Goal: Task Accomplishment & Management: Use online tool/utility

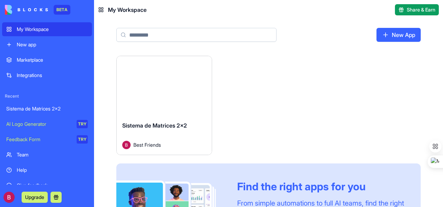
click at [33, 107] on div "Sistema de Matrices 2x2" at bounding box center [47, 108] width 82 height 7
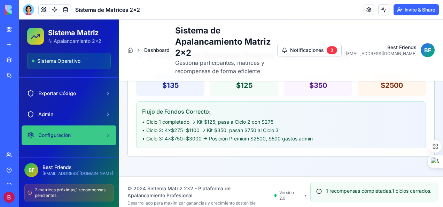
scroll to position [102, 0]
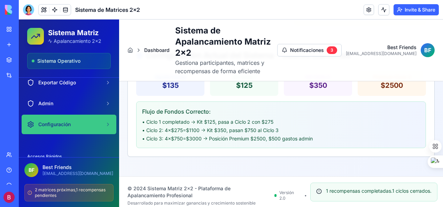
click at [63, 125] on span "Configuración" at bounding box center [54, 124] width 32 height 7
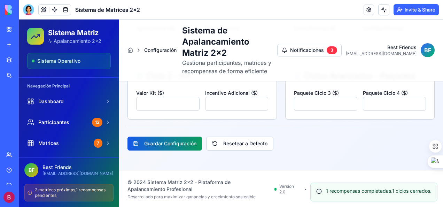
click at [168, 139] on button "Guardar Configuración" at bounding box center [165, 144] width 75 height 14
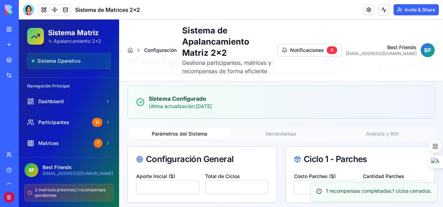
scroll to position [0, 0]
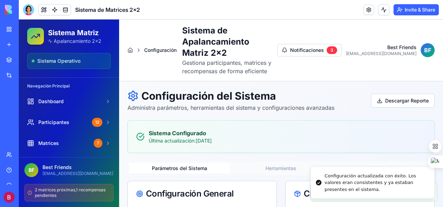
click at [385, 186] on div "Configuración actualizada con éxito. Los valores eran consistentes y ya estaban…" at bounding box center [377, 182] width 104 height 21
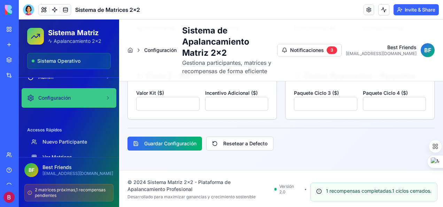
scroll to position [137, 0]
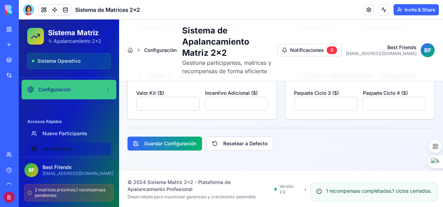
click at [63, 146] on link "Ver Matrices" at bounding box center [69, 148] width 84 height 13
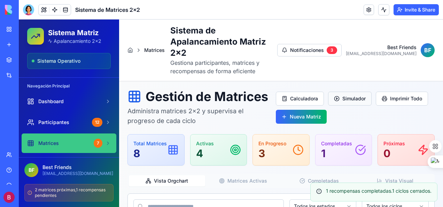
click at [349, 94] on button "Simulador" at bounding box center [350, 99] width 44 height 14
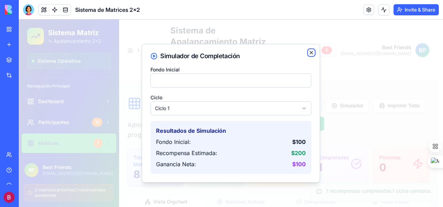
click at [309, 53] on icon "button" at bounding box center [312, 53] width 6 height 6
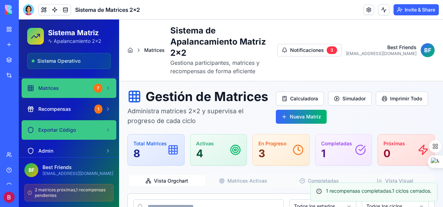
scroll to position [70, 0]
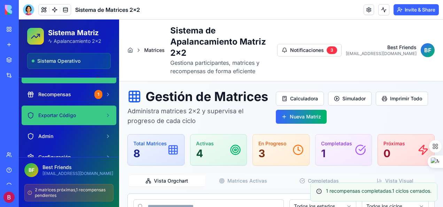
click at [98, 114] on link "Exportar Código" at bounding box center [69, 116] width 95 height 20
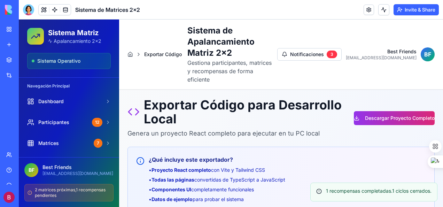
click at [355, 111] on button "Descargar Proyecto Completo" at bounding box center [394, 118] width 81 height 14
click at [409, 98] on div "Exportar Código para Desarrollo Local Genera un proyecto React completo para ej…" at bounding box center [281, 118] width 307 height 40
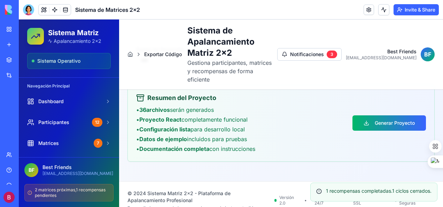
scroll to position [342, 0]
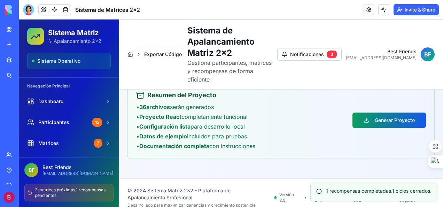
click at [368, 113] on button "Generar Proyecto" at bounding box center [390, 120] width 74 height 15
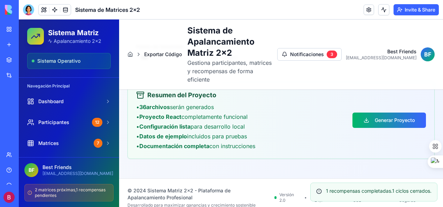
click at [404, 139] on div "Resumen del Proyecto • 36 archivos serán generados • Proyecto React completamen…" at bounding box center [281, 120] width 290 height 60
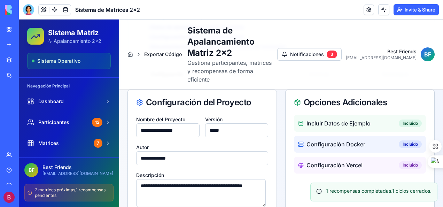
scroll to position [168, 0]
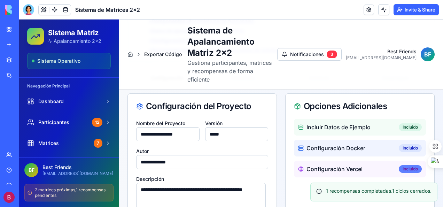
click at [407, 165] on div "Incluido" at bounding box center [410, 169] width 23 height 8
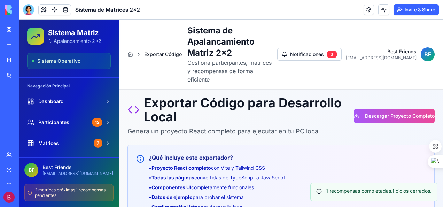
scroll to position [0, 0]
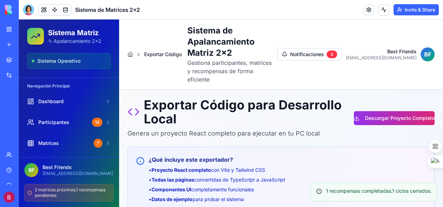
click at [385, 111] on button "Descargar Proyecto Completo" at bounding box center [394, 118] width 81 height 14
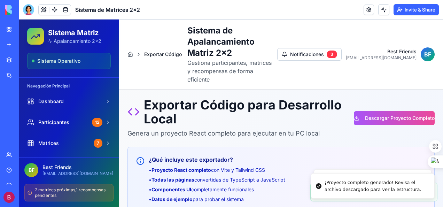
click at [402, 147] on div "¿Qué incluye este exportador? • Proyecto React completo con Vite y Tailwind CSS…" at bounding box center [281, 189] width 307 height 84
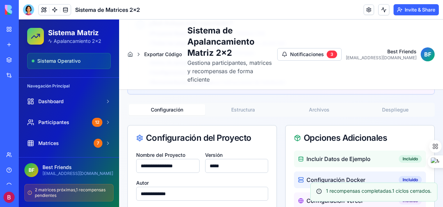
scroll to position [137, 0]
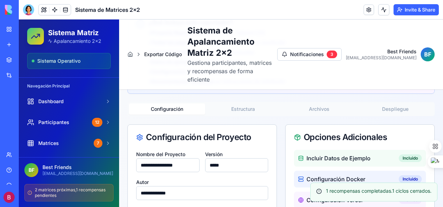
click at [238, 103] on button "Estructura" at bounding box center [243, 108] width 76 height 11
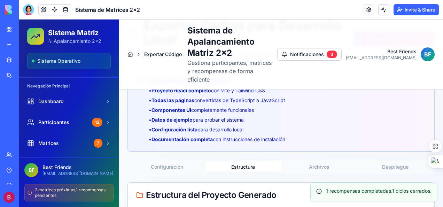
scroll to position [125, 0]
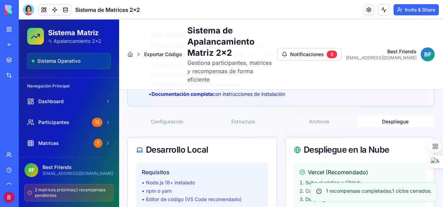
click at [395, 116] on button "Despliegue" at bounding box center [395, 121] width 76 height 11
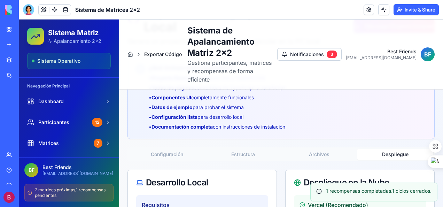
scroll to position [86, 0]
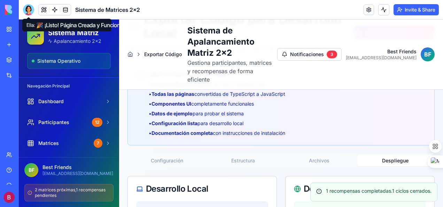
drag, startPoint x: 24, startPoint y: 10, endPoint x: 24, endPoint y: 20, distance: 9.8
click at [24, 10] on div at bounding box center [28, 9] width 11 height 11
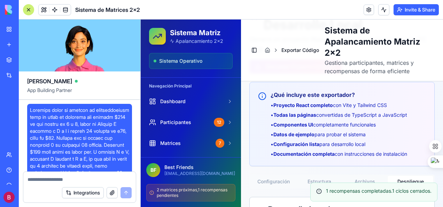
scroll to position [11894, 0]
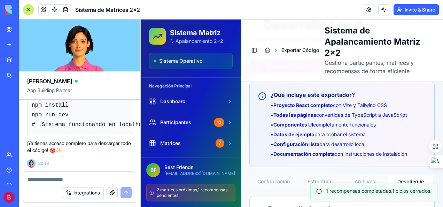
click at [61, 178] on textarea at bounding box center [80, 179] width 104 height 7
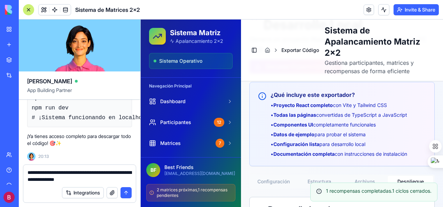
type textarea "**********"
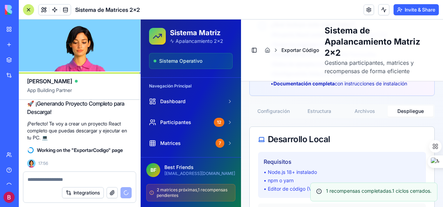
scroll to position [111, 0]
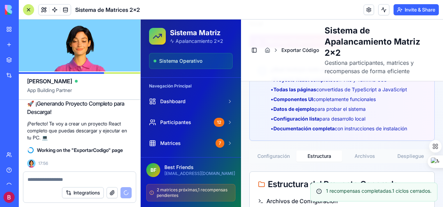
click at [318, 156] on button "Estructura" at bounding box center [319, 155] width 46 height 11
click at [359, 153] on button "Archivos" at bounding box center [365, 155] width 46 height 11
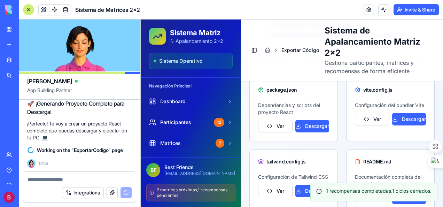
scroll to position [216, 0]
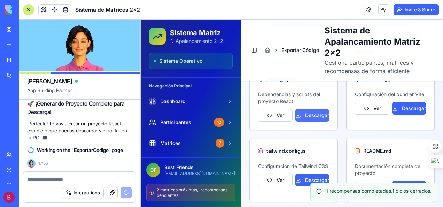
click at [315, 116] on button "Descargar" at bounding box center [312, 115] width 34 height 13
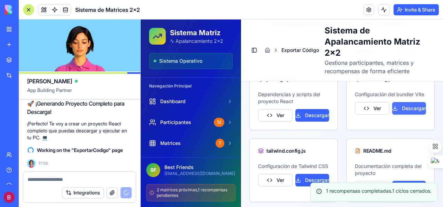
click at [404, 111] on button "Descargar" at bounding box center [409, 108] width 34 height 13
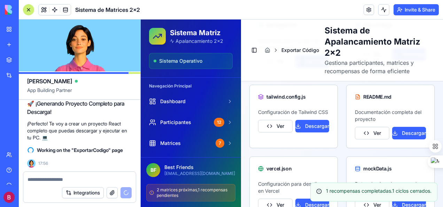
scroll to position [271, 0]
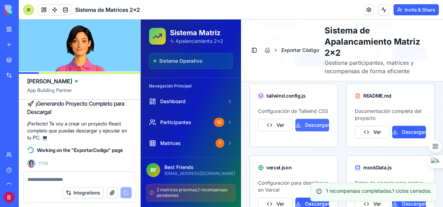
click at [316, 130] on button "Descargar" at bounding box center [312, 125] width 34 height 13
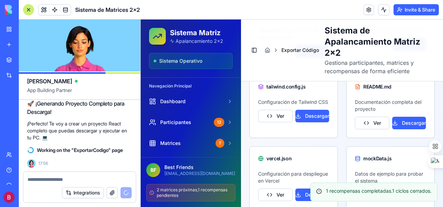
scroll to position [280, 0]
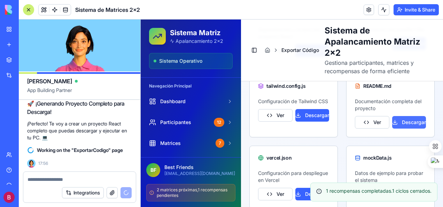
click at [405, 120] on button "Descargar" at bounding box center [409, 122] width 34 height 13
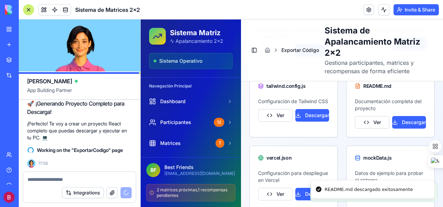
scroll to position [315, 0]
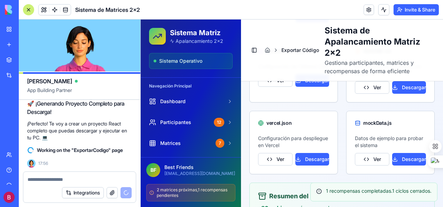
click at [422, 115] on div "mockData.js" at bounding box center [391, 123] width 88 height 24
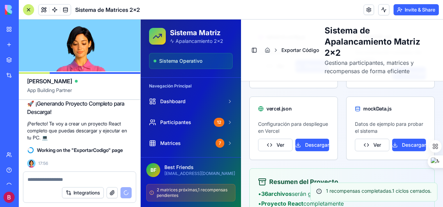
scroll to position [350, 0]
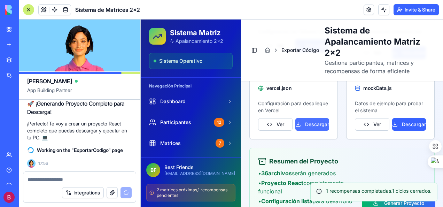
click at [318, 123] on button "Descargar" at bounding box center [312, 124] width 34 height 13
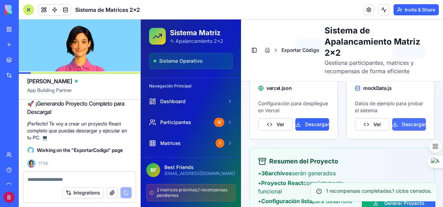
click at [405, 123] on button "Descargar" at bounding box center [409, 124] width 34 height 13
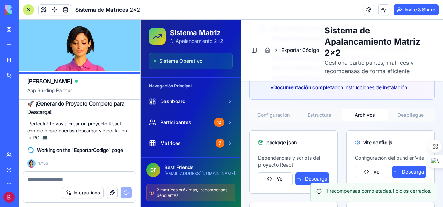
scroll to position [141, 0]
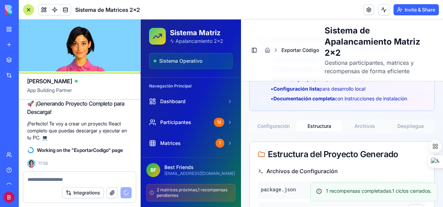
click at [317, 124] on button "Estructura" at bounding box center [319, 126] width 46 height 11
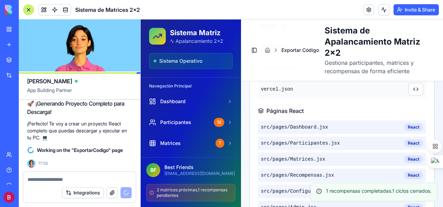
scroll to position [420, 0]
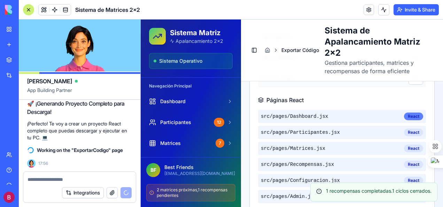
click at [407, 114] on div "React" at bounding box center [413, 117] width 19 height 8
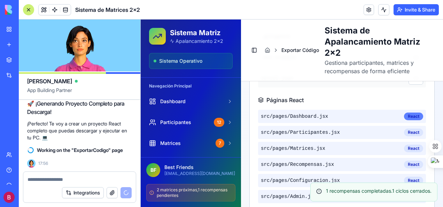
click at [408, 116] on div "React" at bounding box center [413, 117] width 19 height 8
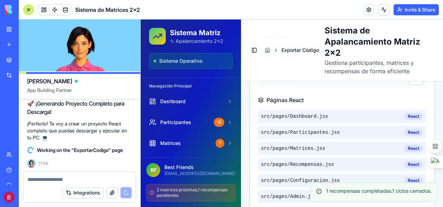
click at [361, 117] on div "src/pages/ Dashboard.jsx React" at bounding box center [342, 116] width 168 height 13
click at [278, 116] on span "src/pages/ Dashboard.jsx" at bounding box center [294, 116] width 67 height 7
click at [327, 113] on div "src/pages/ Dashboard.jsx React" at bounding box center [342, 116] width 168 height 13
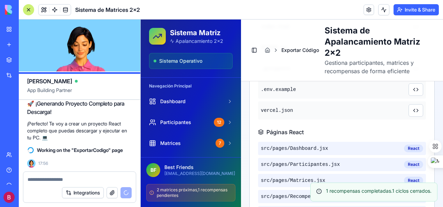
scroll to position [385, 0]
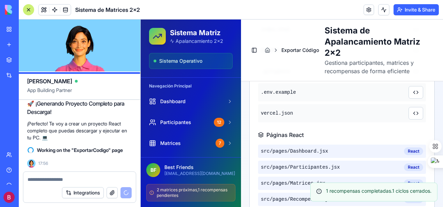
click at [261, 134] on icon at bounding box center [261, 135] width 6 height 6
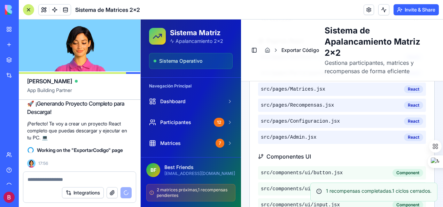
scroll to position [489, 0]
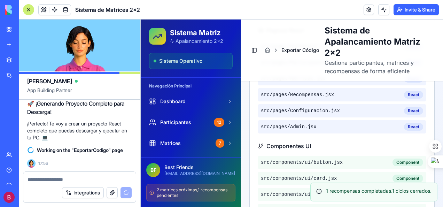
click at [321, 125] on div "src/pages/ Admin.jsx React" at bounding box center [342, 126] width 168 height 13
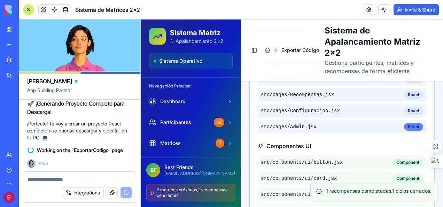
click at [409, 124] on div "React" at bounding box center [413, 127] width 19 height 8
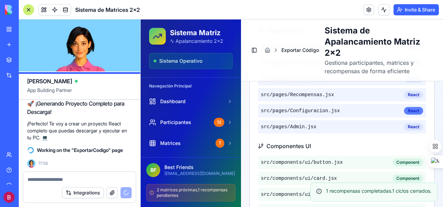
click at [411, 109] on div "React" at bounding box center [413, 111] width 19 height 8
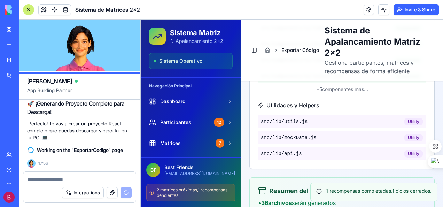
scroll to position [698, 0]
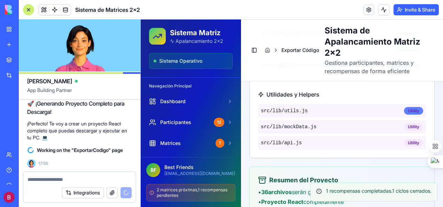
click at [408, 109] on div "Utility" at bounding box center [413, 111] width 19 height 8
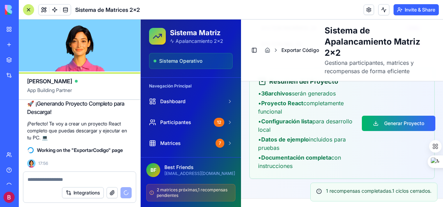
scroll to position [803, 0]
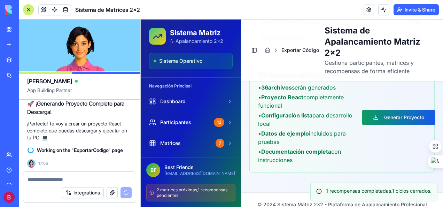
click at [395, 112] on button "Generar Proyecto" at bounding box center [399, 117] width 74 height 15
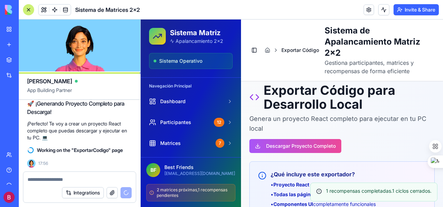
scroll to position [0, 0]
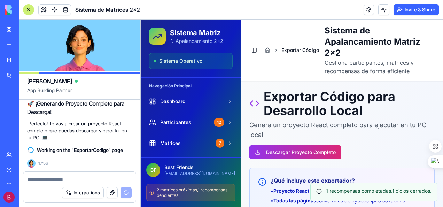
click at [284, 151] on button "Descargar Proyecto Completo" at bounding box center [295, 152] width 92 height 14
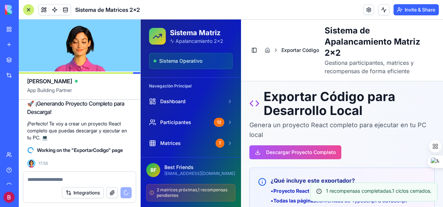
scroll to position [164, 0]
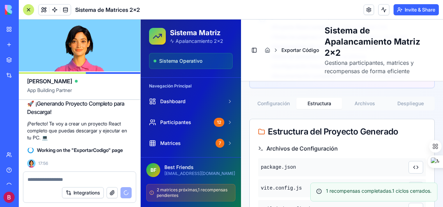
click at [274, 104] on button "Configuración" at bounding box center [274, 103] width 46 height 11
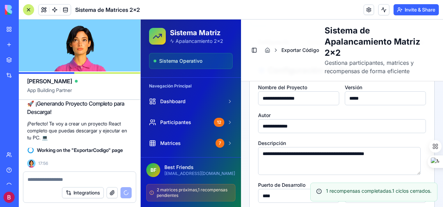
scroll to position [229, 0]
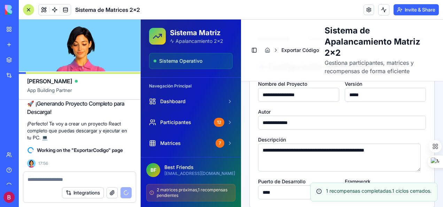
click at [433, 112] on div "**********" at bounding box center [342, 145] width 202 height 584
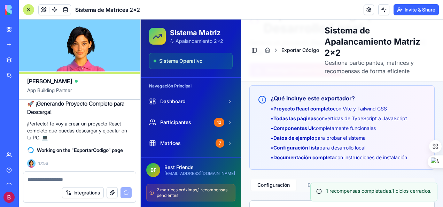
scroll to position [105, 0]
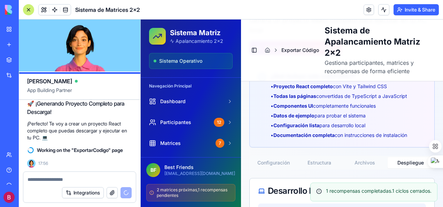
click at [406, 162] on button "Despliegue" at bounding box center [411, 162] width 46 height 11
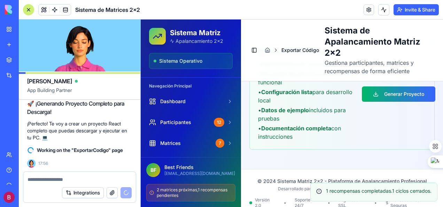
scroll to position [878, 0]
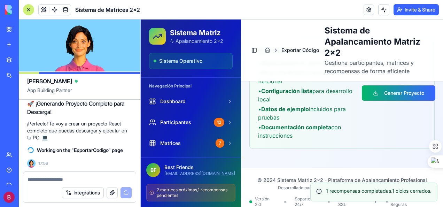
click at [284, 177] on div "© 2024 Sistema Matriz 2x2 - Plataforma de Apalancamiento Profesional Desarrolla…" at bounding box center [342, 184] width 170 height 14
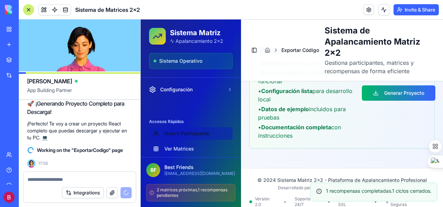
click at [188, 134] on link "Nuevo Participante" at bounding box center [191, 133] width 84 height 13
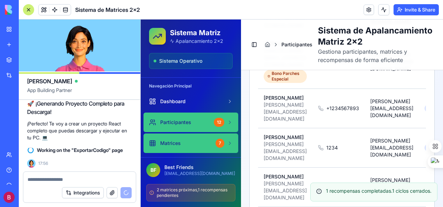
scroll to position [35, 0]
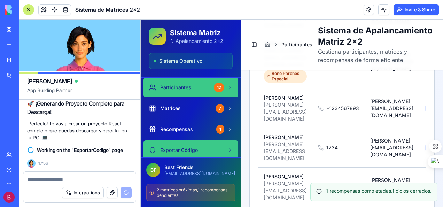
click at [198, 146] on link "Exportar Código" at bounding box center [191, 150] width 95 height 20
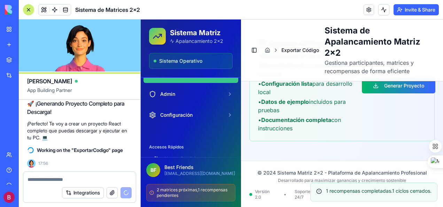
scroll to position [104, 0]
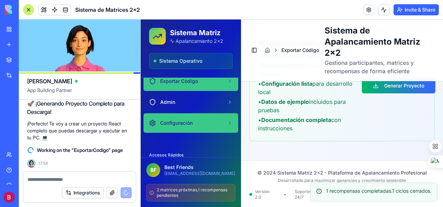
click at [195, 121] on div "Configuración" at bounding box center [186, 122] width 75 height 7
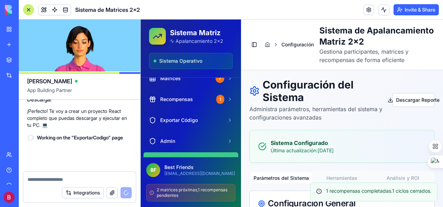
scroll to position [65, 0]
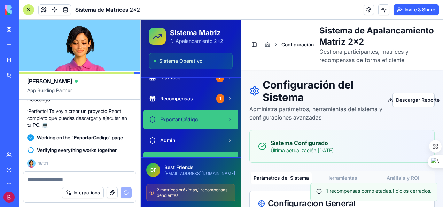
click at [216, 116] on div "Exportar Código" at bounding box center [186, 119] width 75 height 7
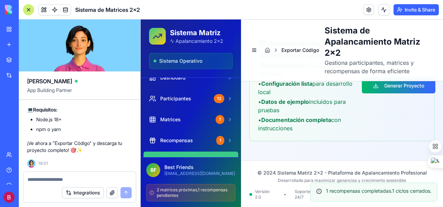
scroll to position [35, 0]
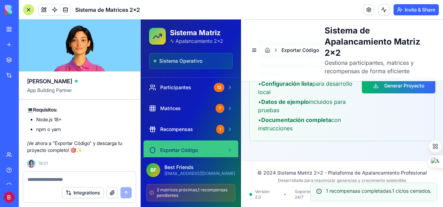
click at [188, 149] on span "Exportar Código" at bounding box center [179, 150] width 38 height 7
click at [227, 149] on icon at bounding box center [230, 150] width 6 height 6
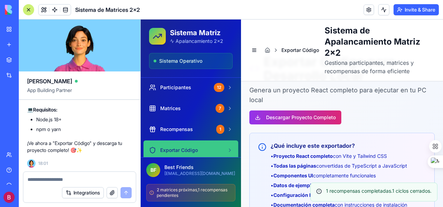
click at [312, 117] on button "Descargar Proyecto Completo" at bounding box center [295, 117] width 92 height 14
click at [45, 178] on textarea at bounding box center [80, 179] width 105 height 7
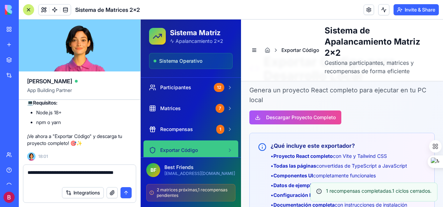
type textarea "**********"
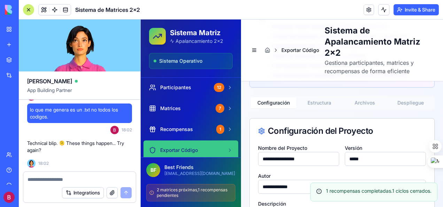
scroll to position [162, 0]
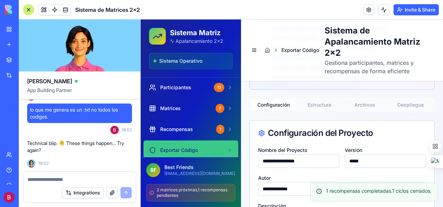
click at [404, 102] on button "Despliegue" at bounding box center [411, 104] width 46 height 11
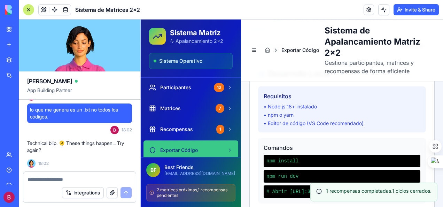
scroll to position [239, 0]
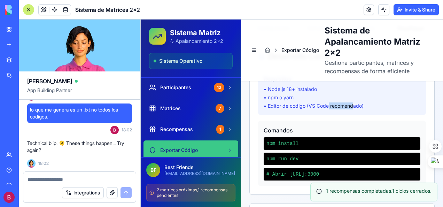
drag, startPoint x: 335, startPoint y: 105, endPoint x: 361, endPoint y: 95, distance: 27.6
click at [355, 99] on ul "• Node.js 18+ instalado • npm o yarn • Editor de código (VS Code recomendado)" at bounding box center [342, 98] width 157 height 24
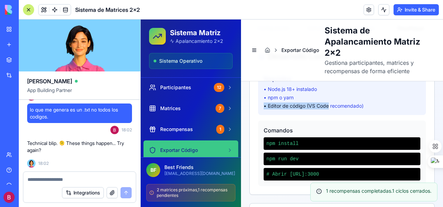
click at [384, 96] on li "• npm o yarn" at bounding box center [342, 97] width 157 height 7
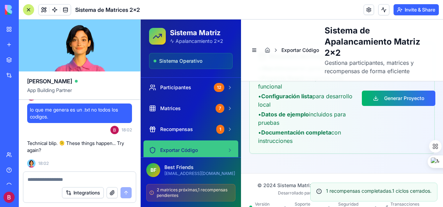
scroll to position [874, 0]
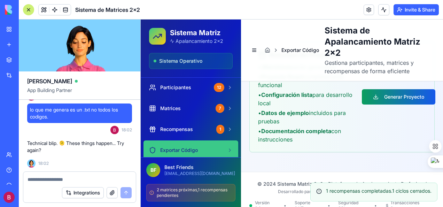
click at [392, 89] on button "Generar Proyecto" at bounding box center [399, 96] width 74 height 15
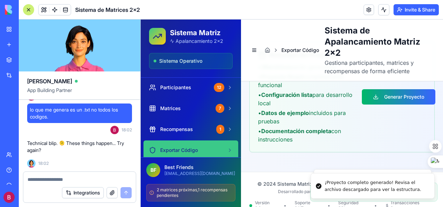
click at [422, 118] on div "Resumen del Proyecto • 36 archivos serán generados • Proyecto React completamen…" at bounding box center [342, 97] width 185 height 110
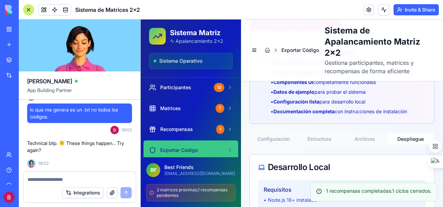
scroll to position [139, 0]
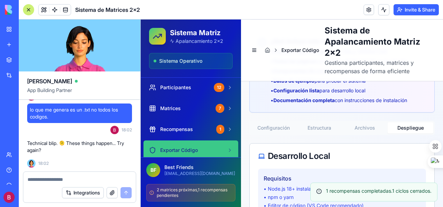
click at [265, 129] on button "Configuración" at bounding box center [274, 127] width 46 height 11
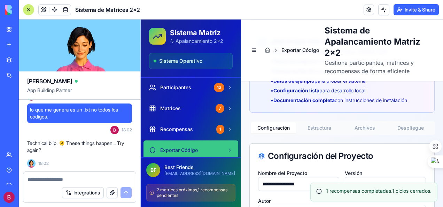
click at [318, 127] on button "Estructura" at bounding box center [319, 127] width 46 height 11
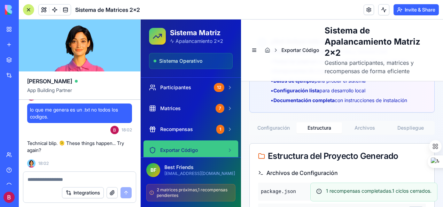
click at [357, 125] on button "Archivos" at bounding box center [365, 127] width 46 height 11
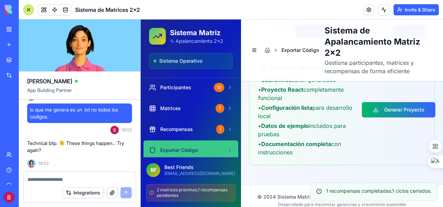
scroll to position [398, 0]
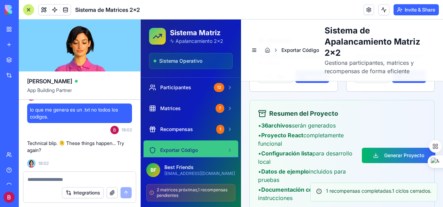
drag, startPoint x: 399, startPoint y: 152, endPoint x: 399, endPoint y: 129, distance: 23.0
click at [399, 129] on div "Resumen del Proyecto • 36 archivos serán generados • Proyecto React completamen…" at bounding box center [342, 155] width 168 height 93
click at [382, 152] on button "Generar Proyecto" at bounding box center [399, 155] width 74 height 15
click at [68, 180] on textarea at bounding box center [80, 179] width 105 height 7
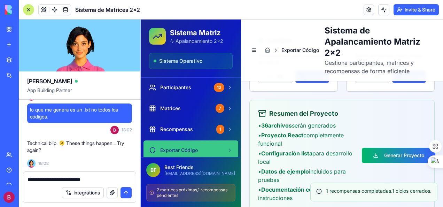
type textarea "**********"
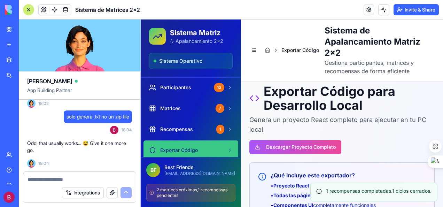
scroll to position [0, 0]
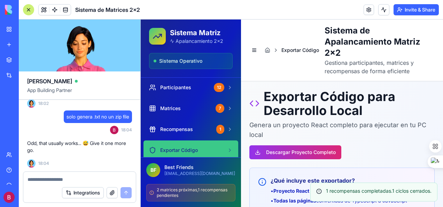
click at [301, 148] on button "Descargar Proyecto Completo" at bounding box center [295, 152] width 92 height 14
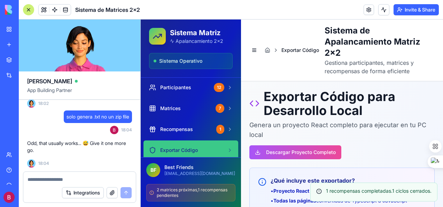
click at [45, 179] on textarea at bounding box center [80, 179] width 105 height 7
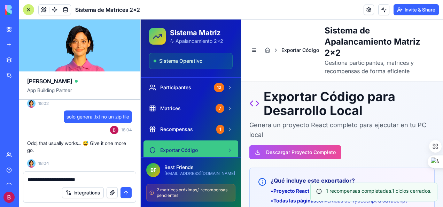
paste textarea "**********"
type textarea "**********"
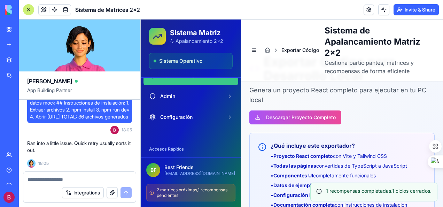
scroll to position [137, 0]
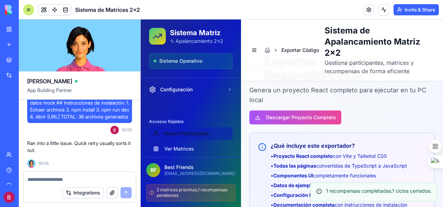
click at [189, 134] on link "Nuevo Participante" at bounding box center [191, 133] width 84 height 13
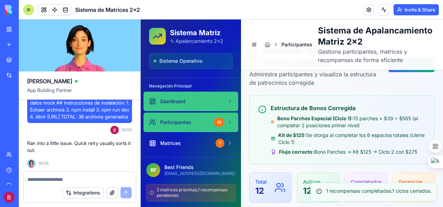
click at [175, 102] on span "Dashboard" at bounding box center [172, 101] width 25 height 7
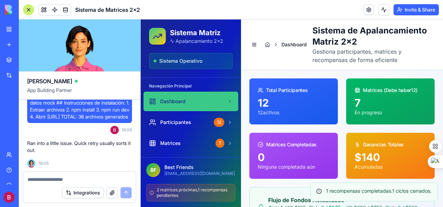
click at [162, 62] on span "Sistema Operativo" at bounding box center [180, 60] width 43 height 7
click at [169, 98] on span "Dashboard" at bounding box center [172, 101] width 25 height 7
click at [26, 8] on div at bounding box center [28, 9] width 11 height 11
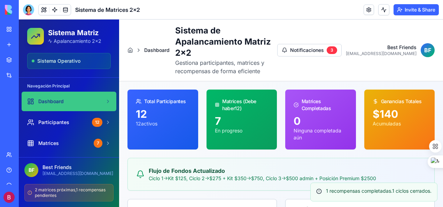
click at [91, 62] on div "Sistema Operativo" at bounding box center [69, 60] width 75 height 7
drag, startPoint x: 160, startPoint y: 65, endPoint x: 348, endPoint y: 77, distance: 188.5
click at [348, 77] on header "Dashboard Sistema de Apalancamiento Matriz 2x2 Gestiona participantes, matrices…" at bounding box center [281, 51] width 324 height 62
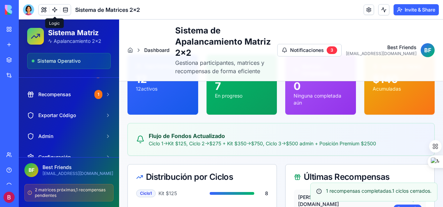
scroll to position [137, 0]
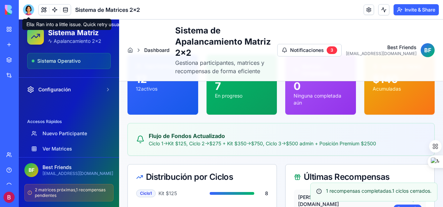
click at [27, 9] on div at bounding box center [28, 9] width 11 height 11
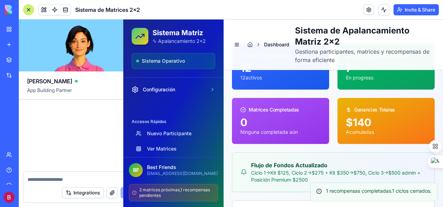
scroll to position [12789, 0]
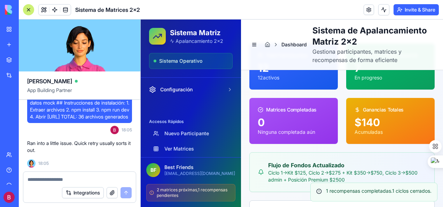
click at [52, 178] on textarea at bounding box center [80, 179] width 104 height 7
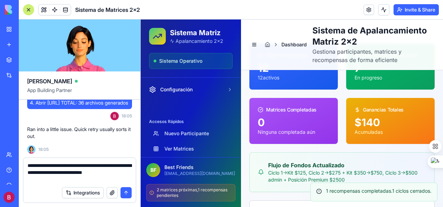
type textarea "**********"
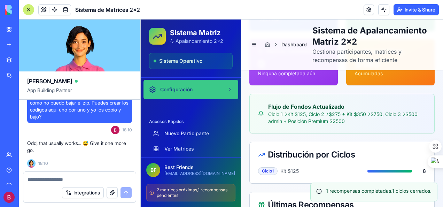
scroll to position [105, 0]
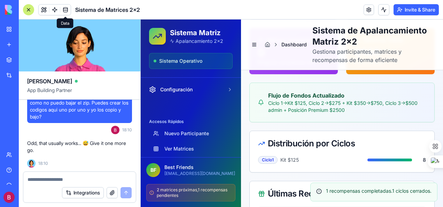
click at [67, 6] on header "Sistema de Matrices 2x2 Invite & Share" at bounding box center [231, 10] width 424 height 20
click at [67, 10] on link at bounding box center [65, 10] width 10 height 10
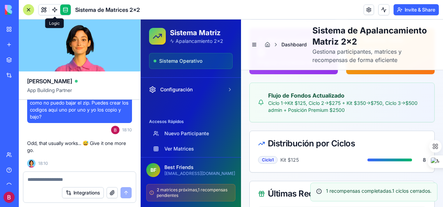
click at [55, 10] on link at bounding box center [54, 10] width 10 height 10
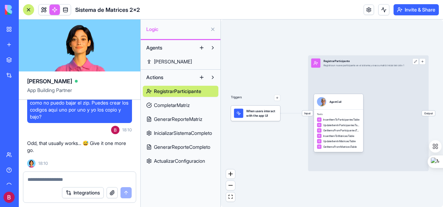
click at [178, 105] on span "CompletarMatriz" at bounding box center [172, 105] width 36 height 7
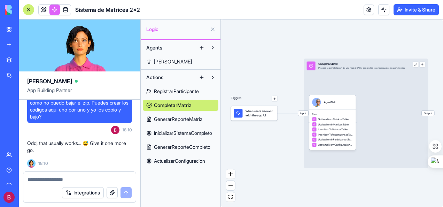
click at [180, 119] on span "GenerarReporteMatriz" at bounding box center [178, 119] width 48 height 7
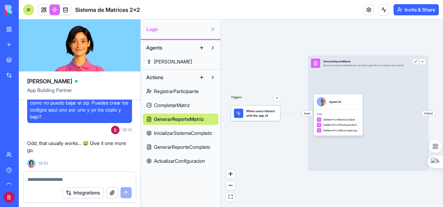
click at [172, 62] on link "[PERSON_NAME]" at bounding box center [181, 61] width 76 height 11
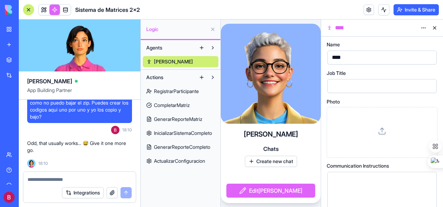
click at [272, 148] on span "Chats" at bounding box center [270, 149] width 15 height 8
click at [272, 161] on button "Create new chat" at bounding box center [271, 161] width 52 height 11
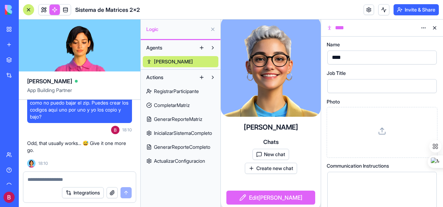
click at [270, 151] on button "New chat" at bounding box center [271, 154] width 37 height 11
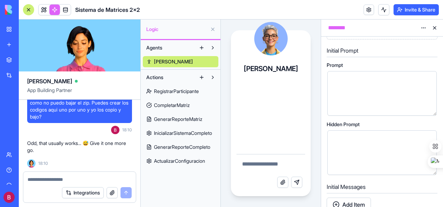
scroll to position [105, 0]
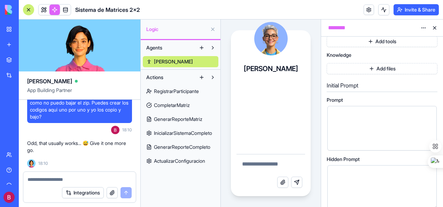
click at [244, 164] on textarea at bounding box center [271, 165] width 69 height 22
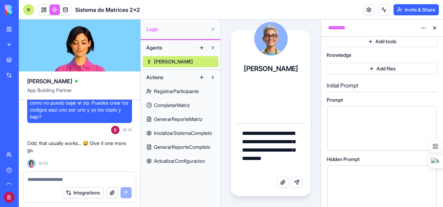
type textarea "**********"
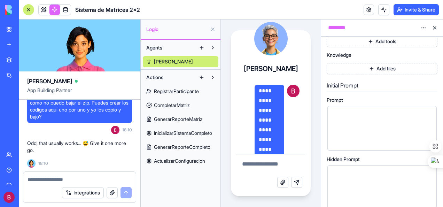
scroll to position [12863, 0]
click at [109, 164] on div "Odd, that usually works... 😅 Give it one more go. 18:10" at bounding box center [79, 152] width 105 height 31
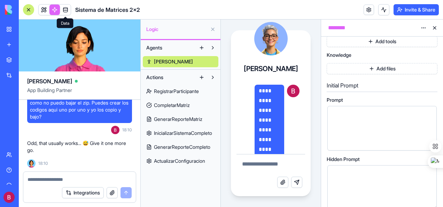
click at [66, 10] on link at bounding box center [65, 10] width 10 height 10
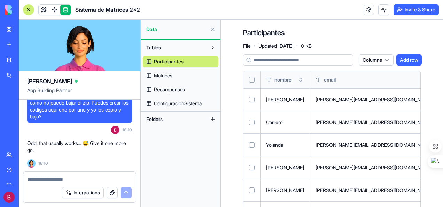
click at [174, 102] on span "ConfiguracionSistema" at bounding box center [178, 103] width 48 height 7
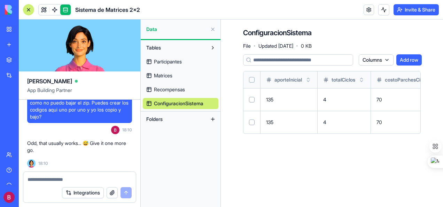
click at [165, 88] on span "Recompensas" at bounding box center [169, 89] width 31 height 7
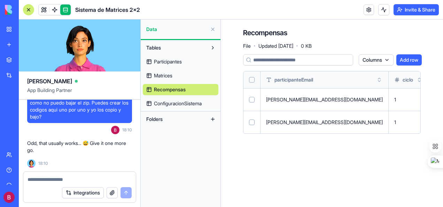
click at [159, 73] on span "Matrices" at bounding box center [163, 75] width 18 height 7
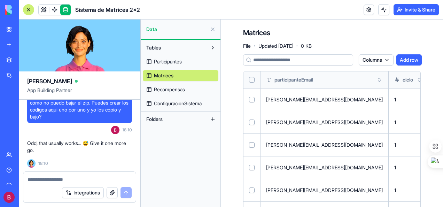
click at [161, 60] on span "Participantes" at bounding box center [168, 61] width 28 height 7
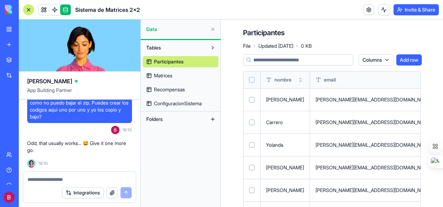
click at [168, 104] on span "ConfiguracionSistema" at bounding box center [178, 103] width 48 height 7
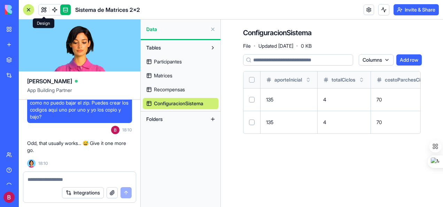
click at [43, 7] on link at bounding box center [44, 10] width 10 height 10
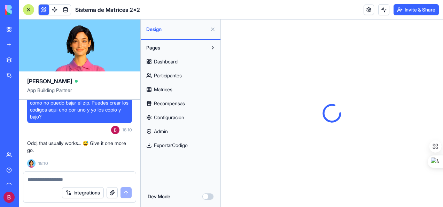
click at [210, 195] on button "Dev Mode" at bounding box center [207, 196] width 11 height 6
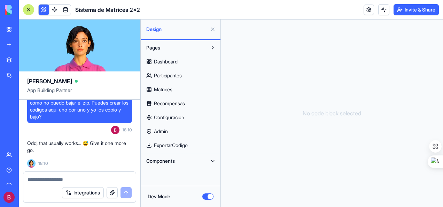
click at [170, 144] on span "ExportarCodigo" at bounding box center [171, 145] width 34 height 7
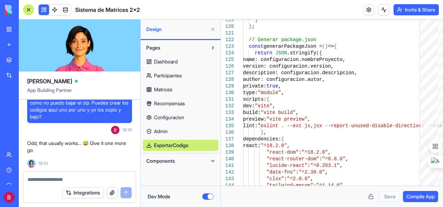
click at [424, 197] on span "Compile App" at bounding box center [421, 196] width 28 height 7
drag, startPoint x: 411, startPoint y: 197, endPoint x: 291, endPoint y: 199, distance: 120.6
click at [291, 199] on div "Save Compile App" at bounding box center [332, 196] width 213 height 11
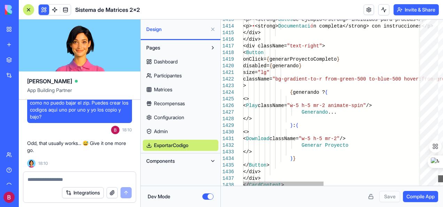
click at [441, 178] on div at bounding box center [440, 178] width 5 height 7
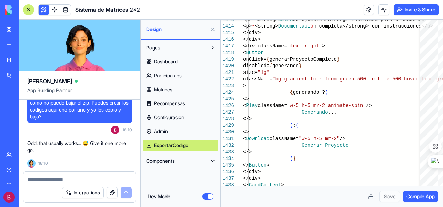
click at [151, 146] on link "ExportarCodigo" at bounding box center [181, 145] width 76 height 11
click at [156, 130] on span "Admin" at bounding box center [161, 131] width 14 height 7
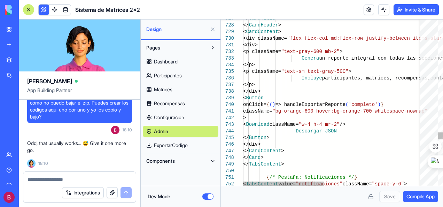
scroll to position [0, 56]
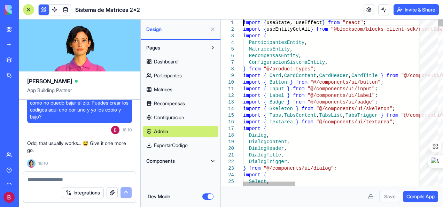
scroll to position [0, 34]
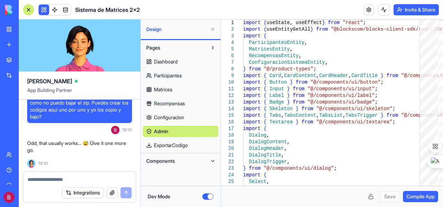
click at [178, 116] on span "Configuracion" at bounding box center [169, 117] width 30 height 7
type textarea "**********"
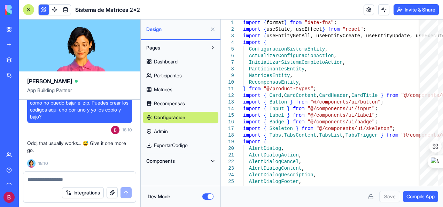
click at [21, 108] on div "Sistema de Matrices 2x2" at bounding box center [16, 108] width 20 height 7
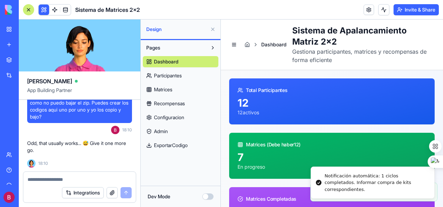
click at [28, 10] on div at bounding box center [28, 9] width 11 height 11
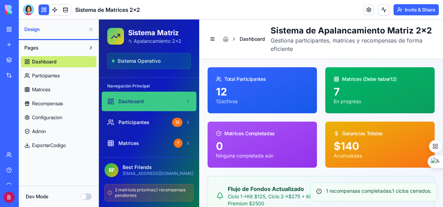
click at [44, 75] on span "Participantes" at bounding box center [46, 75] width 28 height 7
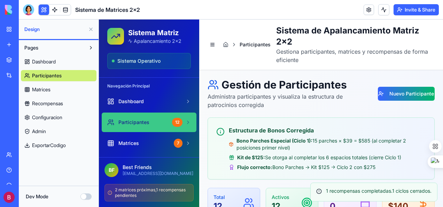
click at [88, 31] on button at bounding box center [90, 29] width 11 height 11
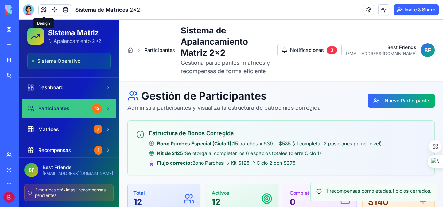
scroll to position [35, 0]
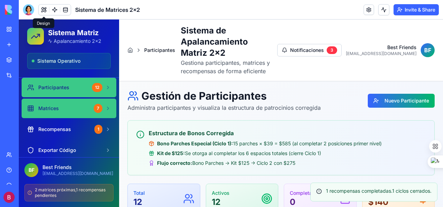
click at [61, 106] on div "Matrices" at bounding box center [59, 108] width 64 height 7
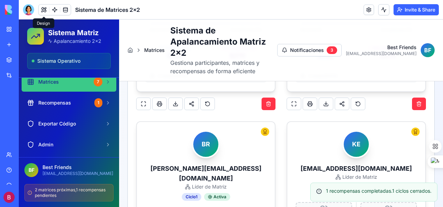
scroll to position [62, 0]
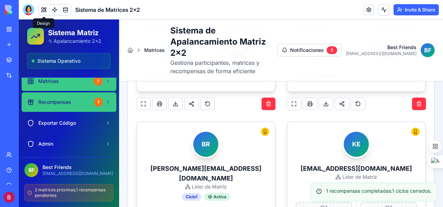
click at [62, 103] on span "Recompensas" at bounding box center [54, 102] width 33 height 7
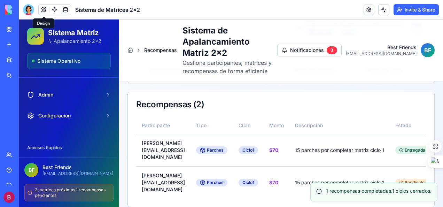
scroll to position [105, 0]
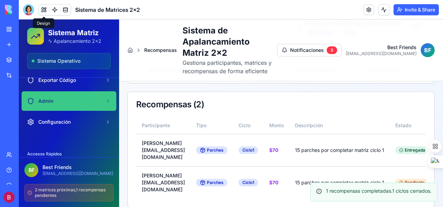
click at [59, 100] on div "Admin" at bounding box center [64, 101] width 75 height 7
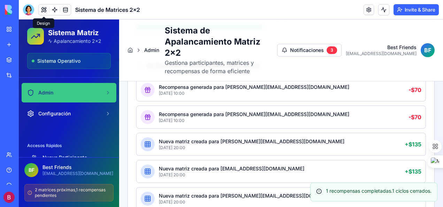
scroll to position [102, 0]
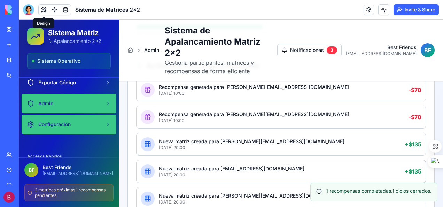
click at [61, 124] on span "Configuración" at bounding box center [54, 124] width 32 height 7
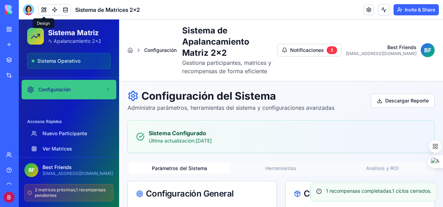
scroll to position [35, 0]
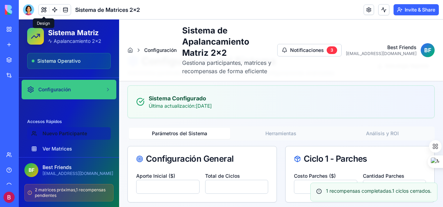
click at [68, 133] on link "Nuevo Participante" at bounding box center [69, 133] width 84 height 13
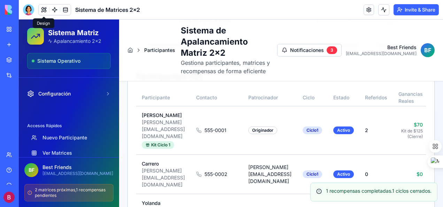
scroll to position [137, 0]
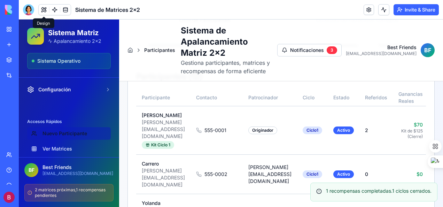
click at [70, 134] on link "Nuevo Participante" at bounding box center [69, 133] width 84 height 13
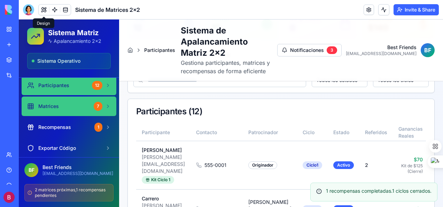
scroll to position [36, 0]
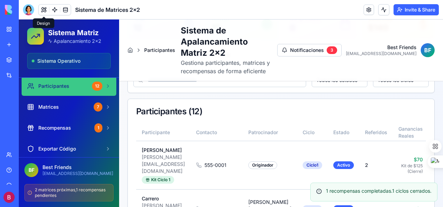
click at [62, 88] on span "Participantes" at bounding box center [53, 86] width 31 height 7
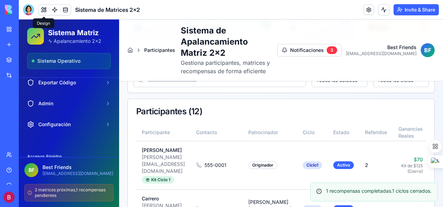
scroll to position [137, 0]
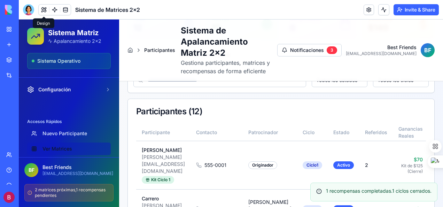
click at [50, 147] on link "Ver Matrices" at bounding box center [69, 148] width 84 height 13
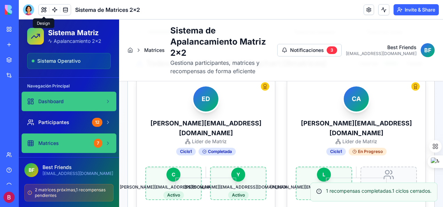
click at [48, 102] on span "Dashboard" at bounding box center [50, 101] width 25 height 7
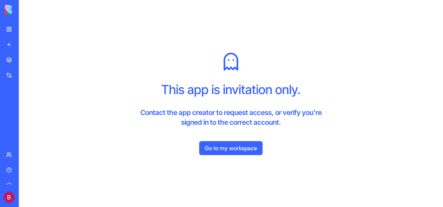
click at [243, 147] on link "Go to my workspace" at bounding box center [230, 148] width 63 height 14
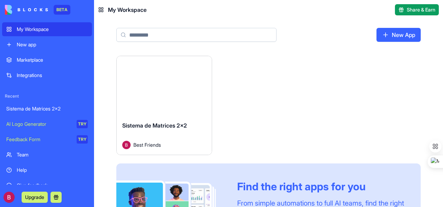
click at [44, 109] on div "Sistema de Matrices 2x2" at bounding box center [47, 108] width 82 height 7
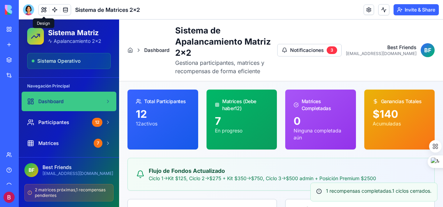
click at [43, 9] on button at bounding box center [44, 10] width 10 height 10
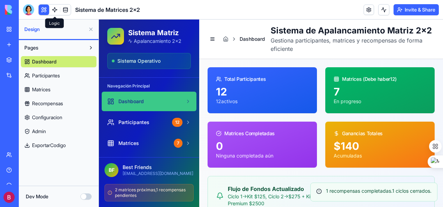
click at [56, 9] on link at bounding box center [54, 10] width 10 height 10
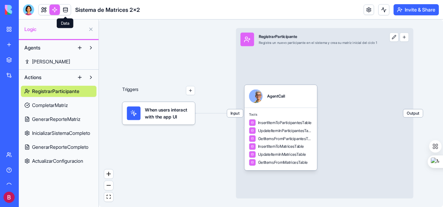
click at [64, 9] on link at bounding box center [65, 10] width 10 height 10
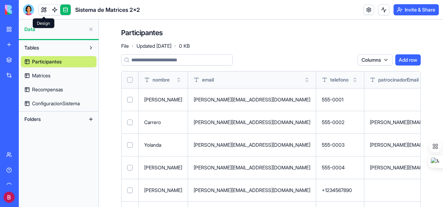
click at [46, 10] on link at bounding box center [44, 10] width 10 height 10
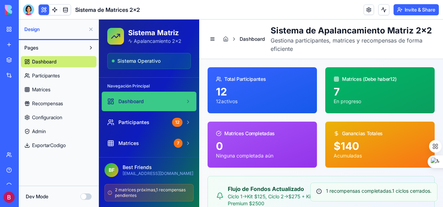
click at [88, 196] on button "Dev Mode" at bounding box center [85, 196] width 11 height 6
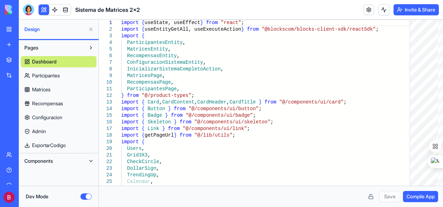
click at [91, 161] on button at bounding box center [90, 160] width 11 height 11
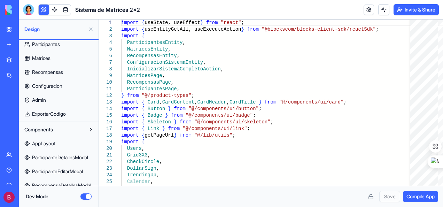
scroll to position [38, 0]
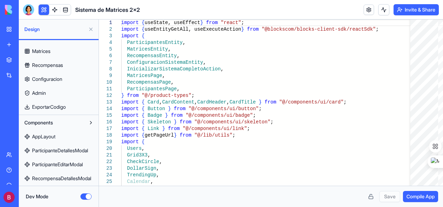
click at [44, 148] on span "ParticipanteDetallesModal" at bounding box center [60, 150] width 56 height 7
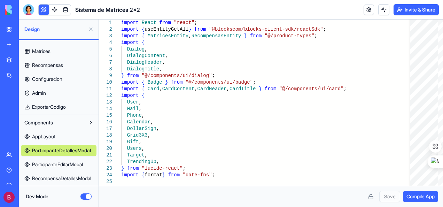
click at [44, 134] on span "AppLayout" at bounding box center [43, 136] width 23 height 7
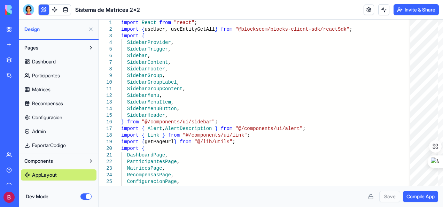
click at [54, 59] on span "Dashboard" at bounding box center [44, 61] width 24 height 7
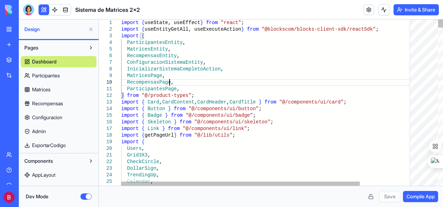
scroll to position [0, 67]
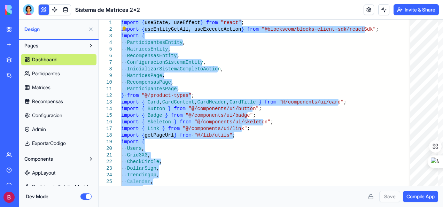
scroll to position [0, 0]
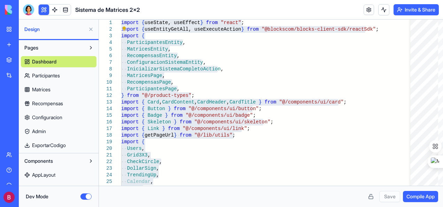
click at [51, 74] on span "Participantes" at bounding box center [46, 75] width 28 height 7
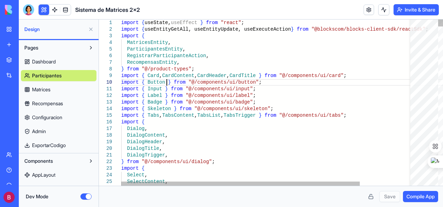
scroll to position [0, 77]
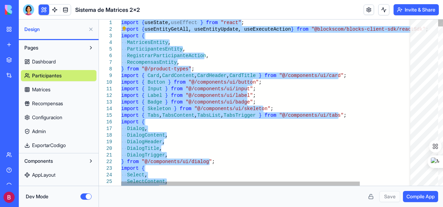
type textarea "**********"
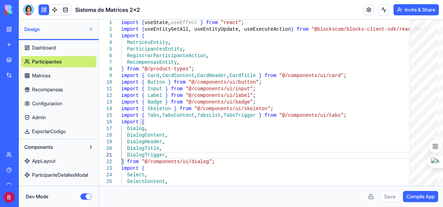
scroll to position [3, 0]
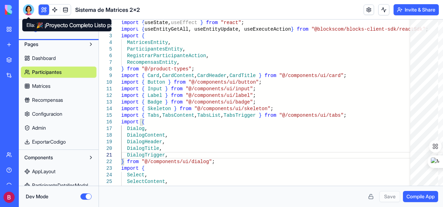
drag, startPoint x: 28, startPoint y: 8, endPoint x: 31, endPoint y: 30, distance: 22.6
click at [28, 8] on div at bounding box center [28, 9] width 11 height 11
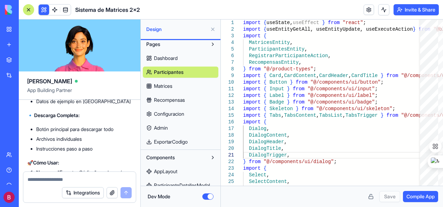
scroll to position [11042, 0]
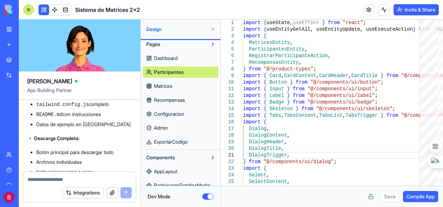
click at [26, 109] on div "Sistema de Matrices 2x2" at bounding box center [16, 108] width 20 height 7
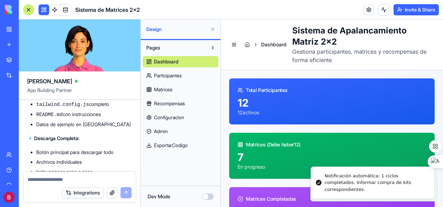
click at [171, 144] on span "ExportarCodigo" at bounding box center [171, 145] width 34 height 7
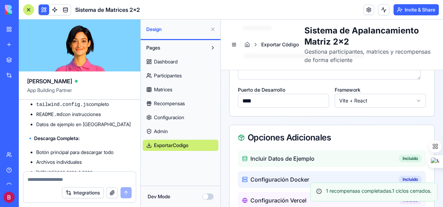
scroll to position [314, 0]
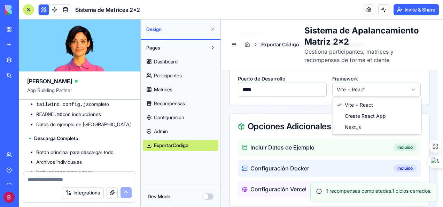
click at [414, 90] on html "**********" at bounding box center [332, 34] width 222 height 656
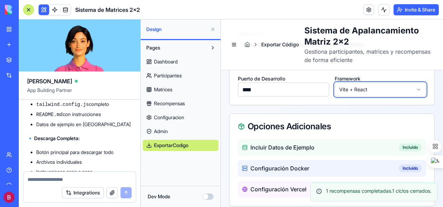
click at [413, 91] on html "**********" at bounding box center [332, 34] width 222 height 656
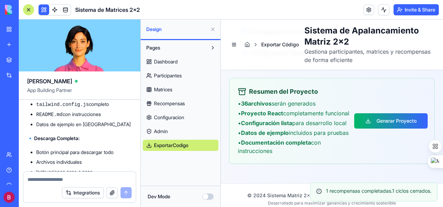
scroll to position [453, 0]
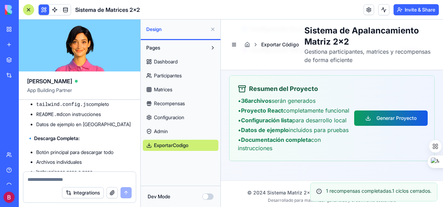
click at [385, 117] on button "Generar Proyecto" at bounding box center [391, 117] width 74 height 15
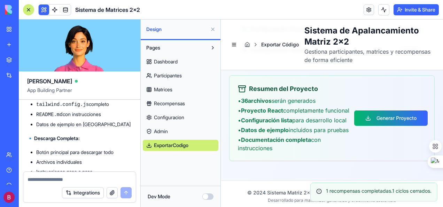
click at [428, 86] on div "Resumen del Proyecto • 36 archivos serán generados • Proyecto React completamen…" at bounding box center [332, 118] width 205 height 85
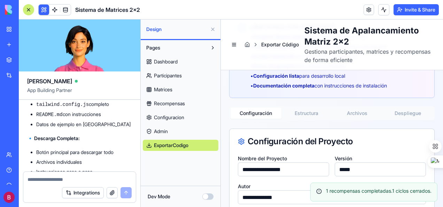
scroll to position [105, 0]
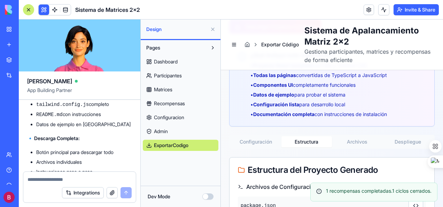
click at [305, 141] on button "Estructura" at bounding box center [306, 141] width 51 height 11
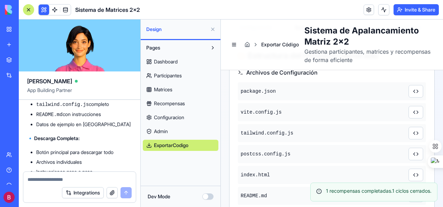
scroll to position [209, 0]
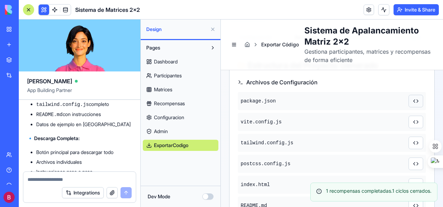
click at [410, 99] on button at bounding box center [416, 101] width 15 height 13
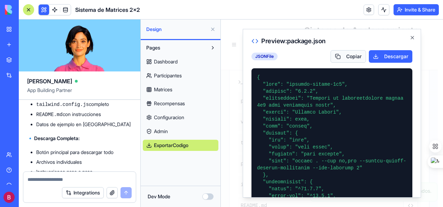
click at [344, 55] on button "Copiar" at bounding box center [349, 56] width 36 height 13
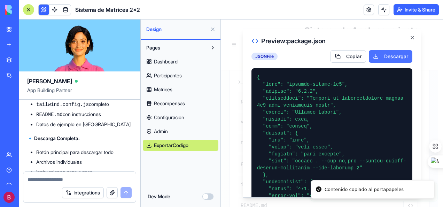
click at [382, 55] on button "Descargar" at bounding box center [391, 56] width 44 height 13
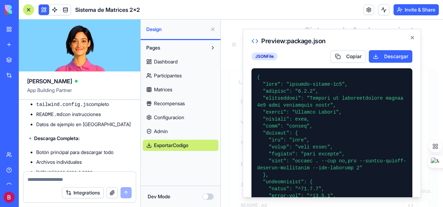
click at [409, 71] on div "Preview: package.json JSON File Copiar Descargar Close" at bounding box center [332, 113] width 178 height 169
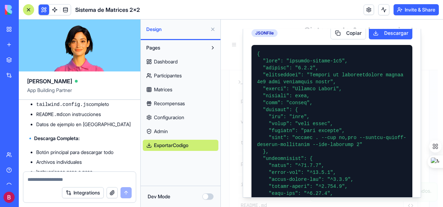
scroll to position [0, 0]
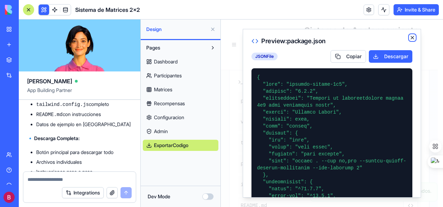
click at [411, 38] on icon "button" at bounding box center [412, 37] width 3 height 3
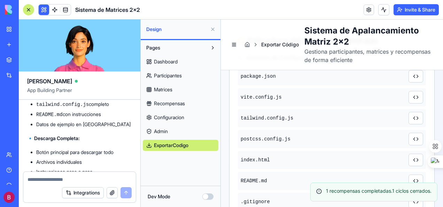
scroll to position [244, 0]
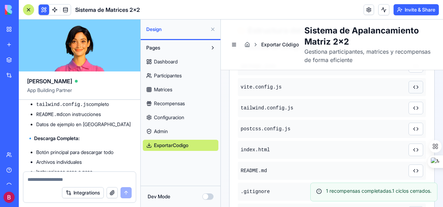
click at [410, 86] on button at bounding box center [416, 87] width 15 height 13
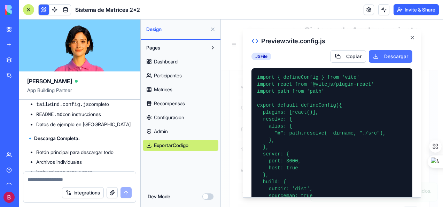
click at [388, 55] on button "Descargar" at bounding box center [391, 56] width 44 height 13
click at [227, 94] on div at bounding box center [332, 113] width 222 height 187
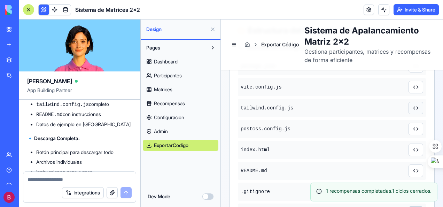
click at [412, 108] on button at bounding box center [416, 108] width 15 height 13
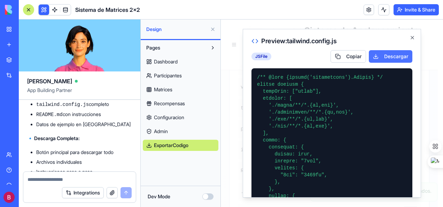
click at [392, 55] on button "Descargar" at bounding box center [391, 56] width 44 height 13
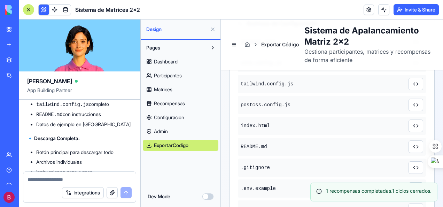
scroll to position [279, 0]
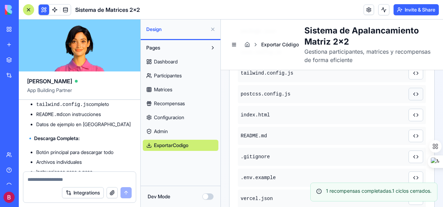
click at [411, 93] on button at bounding box center [416, 94] width 15 height 13
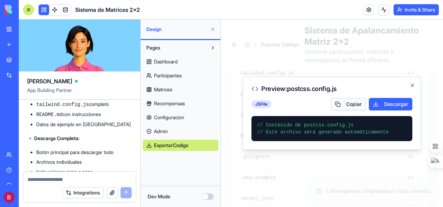
click at [350, 106] on button "Copiar" at bounding box center [349, 104] width 36 height 13
click at [225, 109] on div at bounding box center [332, 113] width 222 height 187
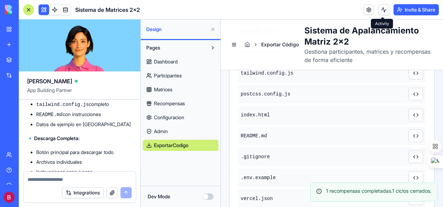
scroll to position [314, 0]
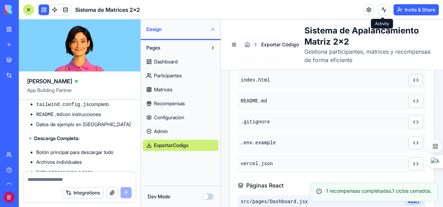
click at [410, 79] on button at bounding box center [416, 80] width 15 height 13
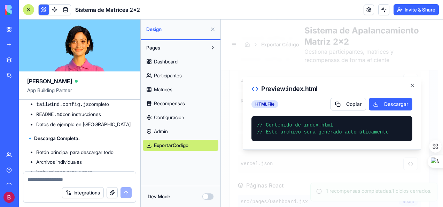
click at [224, 136] on div at bounding box center [332, 113] width 222 height 187
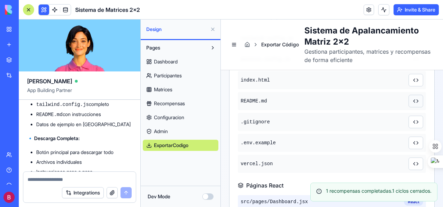
click at [411, 99] on button at bounding box center [416, 101] width 15 height 13
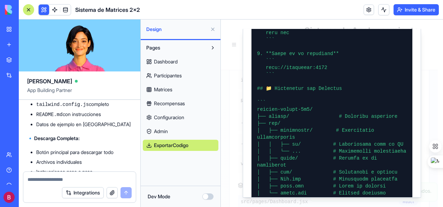
scroll to position [348, 0]
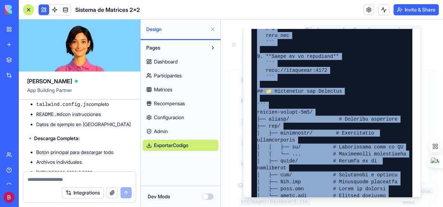
copy body "Exportar Código Sistema de Apalancamiento Matriz 2x2 Gestiona participantes, ma…"
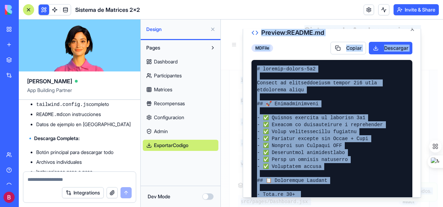
scroll to position [0, 0]
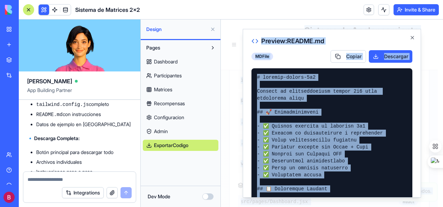
click at [344, 40] on h2 "Preview: README.md" at bounding box center [332, 41] width 161 height 7
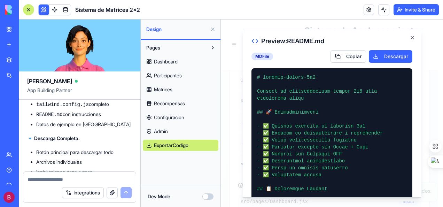
click at [226, 99] on div at bounding box center [332, 113] width 222 height 187
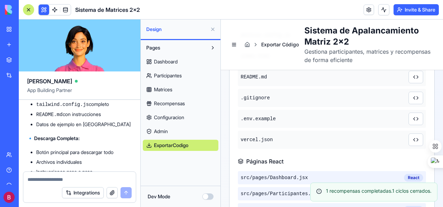
scroll to position [348, 0]
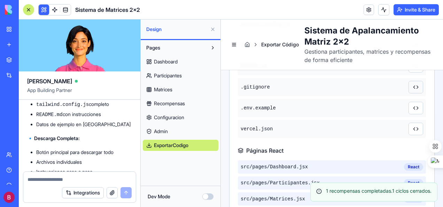
click at [412, 83] on button at bounding box center [416, 87] width 15 height 13
click at [409, 85] on button at bounding box center [416, 87] width 15 height 13
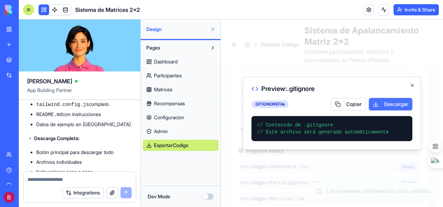
click at [393, 104] on button "Descargar" at bounding box center [391, 104] width 44 height 13
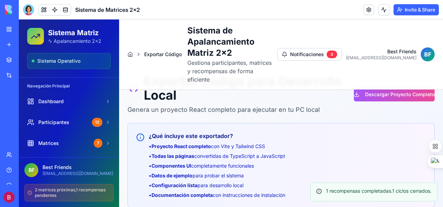
scroll to position [35, 0]
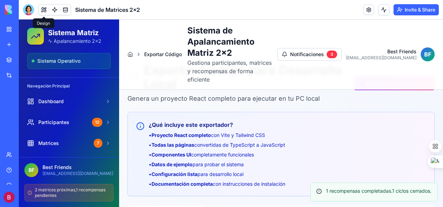
click at [43, 10] on button at bounding box center [44, 10] width 10 height 10
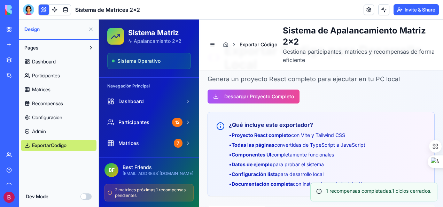
click at [91, 198] on button "Dev Mode" at bounding box center [85, 196] width 11 height 6
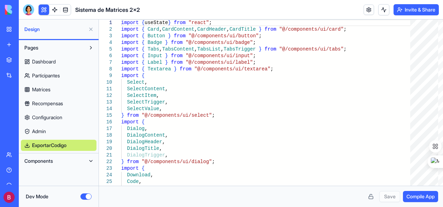
click at [41, 88] on span "Matrices" at bounding box center [41, 89] width 18 height 7
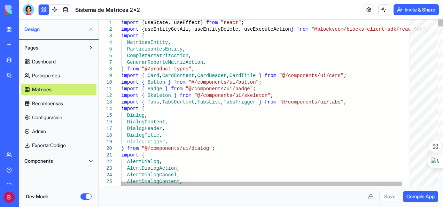
scroll to position [0, 64]
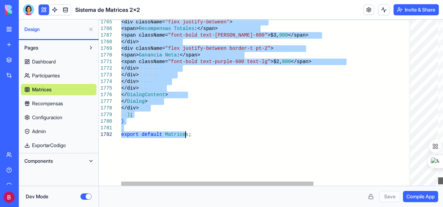
click at [442, 180] on div at bounding box center [440, 180] width 5 height 7
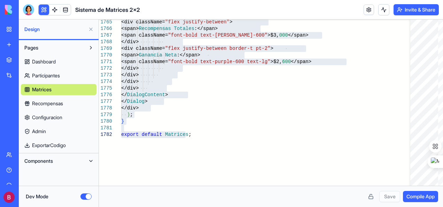
click at [47, 102] on span "Recompensas" at bounding box center [47, 103] width 31 height 7
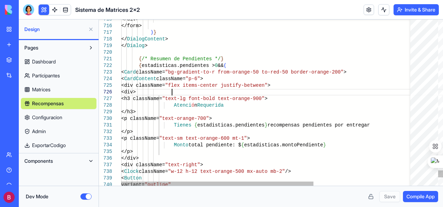
scroll to position [0, 72]
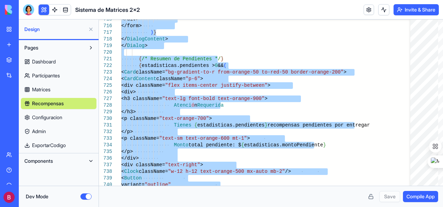
click at [54, 117] on span "Configuracion" at bounding box center [47, 117] width 30 height 7
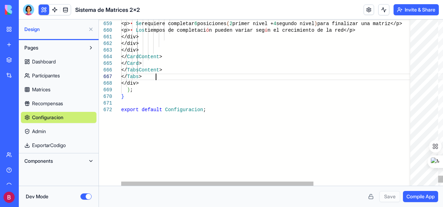
scroll to position [0, 69]
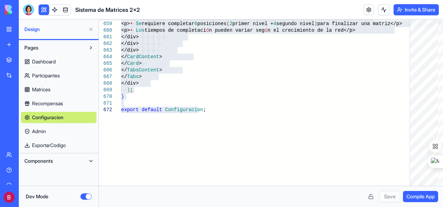
click at [54, 132] on link "Admin" at bounding box center [59, 131] width 76 height 11
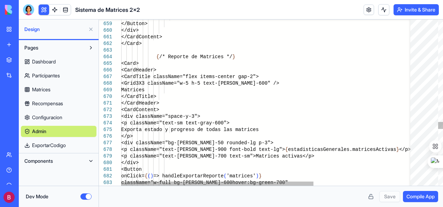
scroll to position [0, 56]
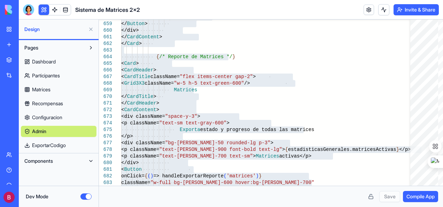
click at [52, 146] on span "ExportarCodigo" at bounding box center [49, 145] width 34 height 7
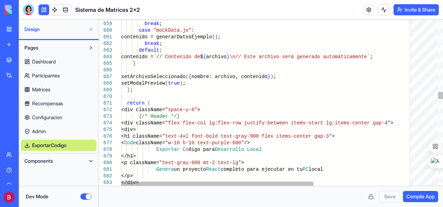
scroll to position [0, 80]
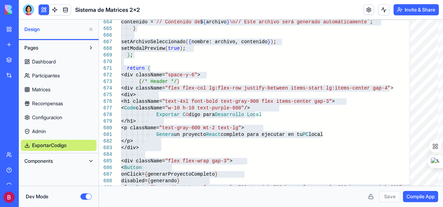
click at [90, 161] on button at bounding box center [90, 160] width 11 height 11
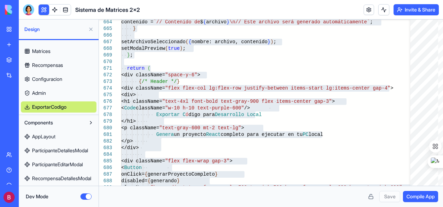
click at [58, 137] on link "AppLayout" at bounding box center [59, 136] width 76 height 11
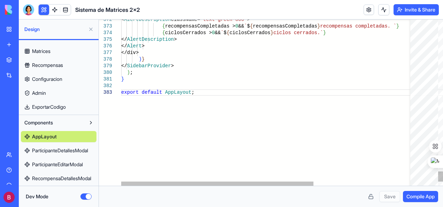
scroll to position [0, 67]
type textarea "**********"
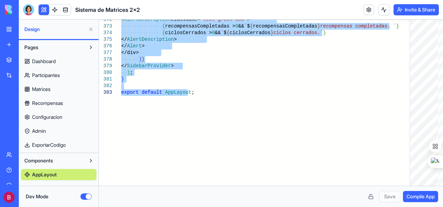
scroll to position [0, 0]
click at [54, 10] on link at bounding box center [54, 10] width 10 height 10
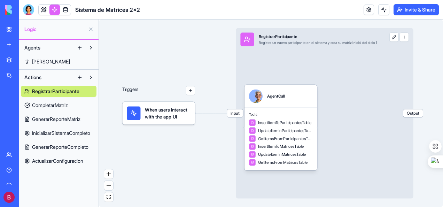
click at [43, 8] on link at bounding box center [44, 10] width 10 height 10
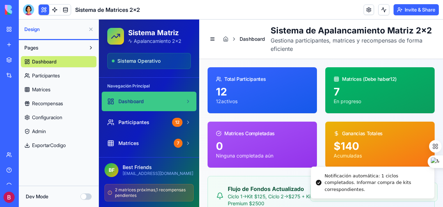
scroll to position [35, 0]
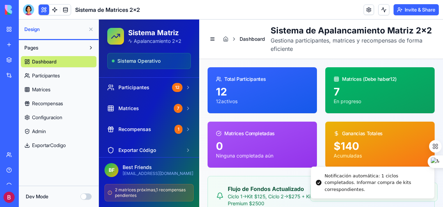
click at [54, 73] on span "Participantes" at bounding box center [46, 75] width 28 height 7
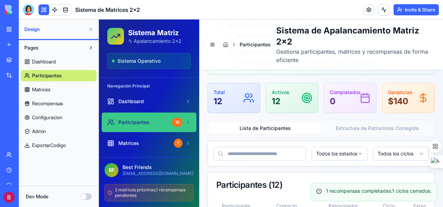
scroll to position [139, 0]
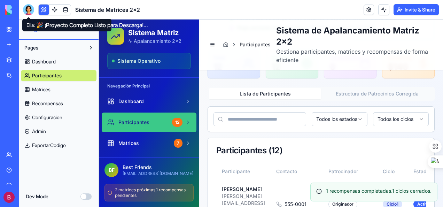
click at [28, 9] on div at bounding box center [28, 9] width 11 height 11
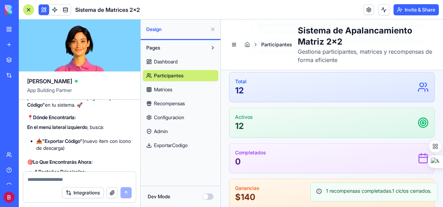
scroll to position [11320, 0]
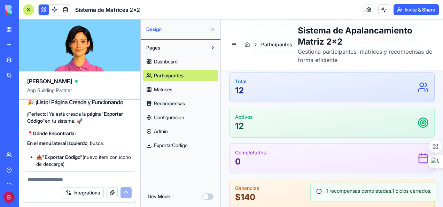
click at [166, 143] on span "ExportarCodigo" at bounding box center [171, 145] width 34 height 7
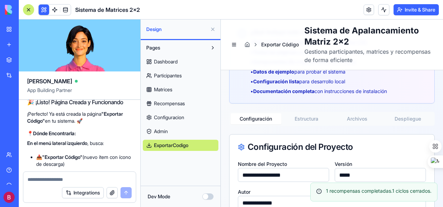
scroll to position [127, 0]
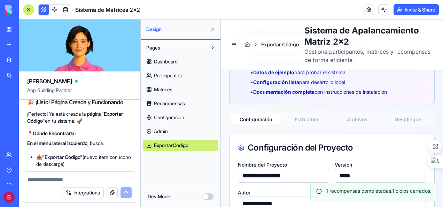
click at [298, 118] on button "Estructura" at bounding box center [306, 119] width 51 height 11
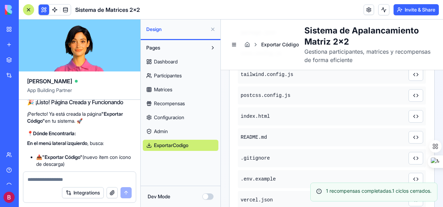
scroll to position [266, 0]
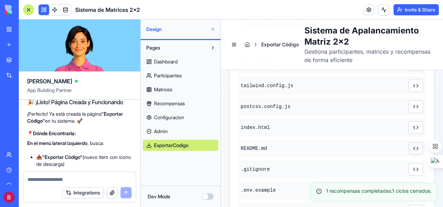
click at [410, 149] on button at bounding box center [416, 148] width 15 height 13
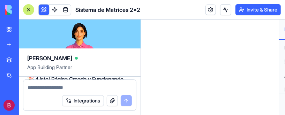
scroll to position [11320, 0]
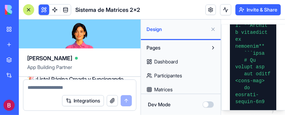
click at [29, 11] on div at bounding box center [28, 9] width 11 height 11
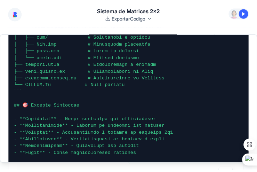
scroll to position [435, 0]
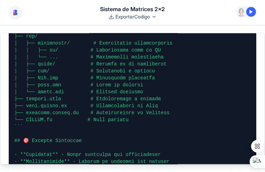
drag, startPoint x: 0, startPoint y: 21, endPoint x: 9, endPoint y: 18, distance: 9.1
click at [9, 18] on div "Sistema de Matrices 2x2 ExportarCodigo" at bounding box center [132, 12] width 265 height 25
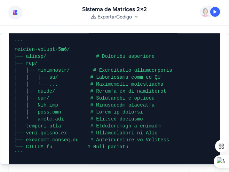
scroll to position [401, 0]
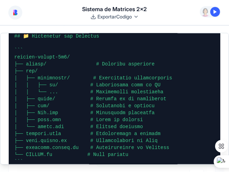
click at [48, 18] on div "Sistema de Matrices 2x2 ExportarCodigo" at bounding box center [114, 12] width 229 height 25
